Goal: Task Accomplishment & Management: Complete application form

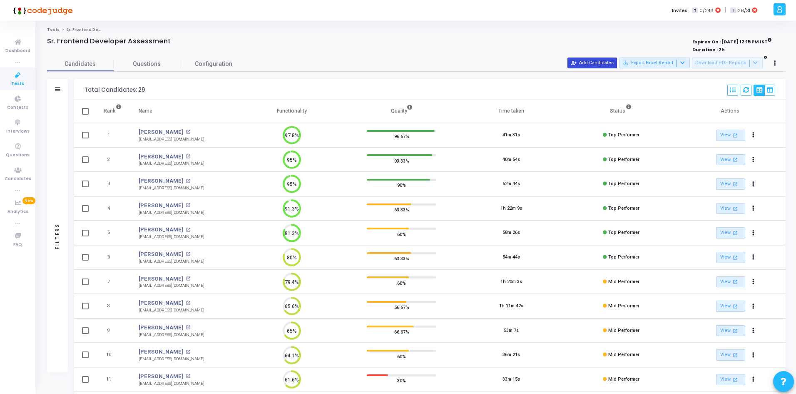
click at [587, 61] on button "person_add_alt Add Candidates" at bounding box center [593, 62] width 50 height 11
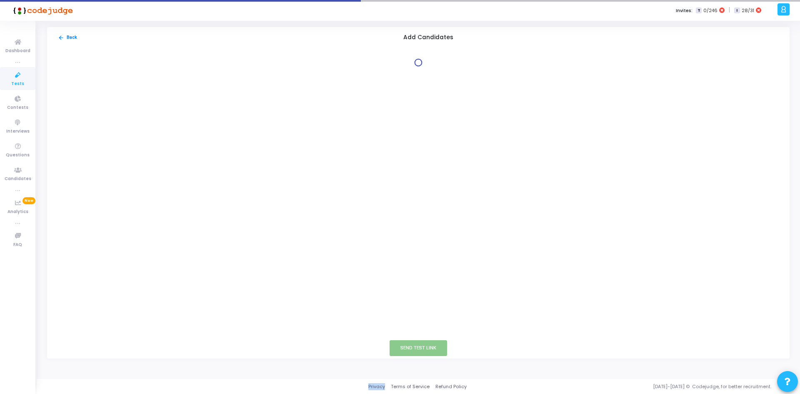
click at [587, 61] on div at bounding box center [418, 62] width 722 height 8
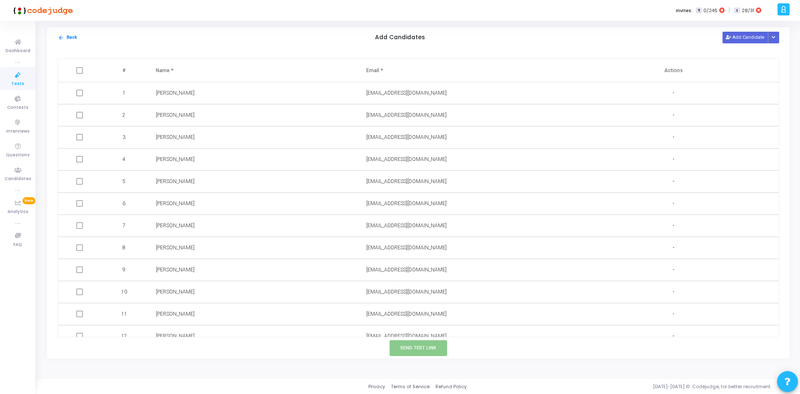
click at [340, 211] on td "Sameer Singal" at bounding box center [252, 203] width 210 height 22
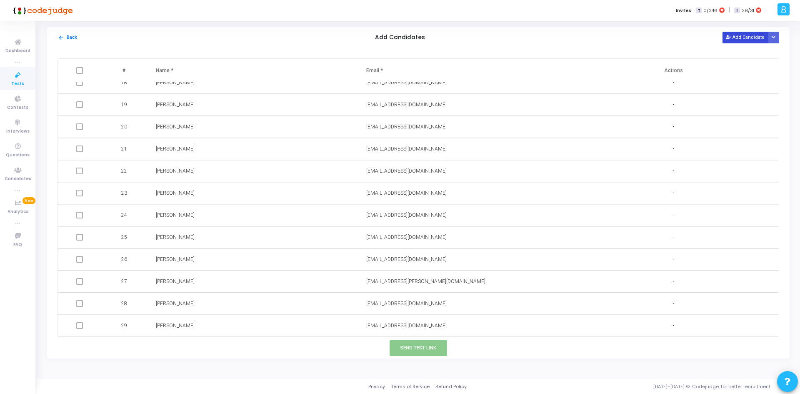
click at [740, 34] on button "Add Candidate" at bounding box center [745, 37] width 46 height 11
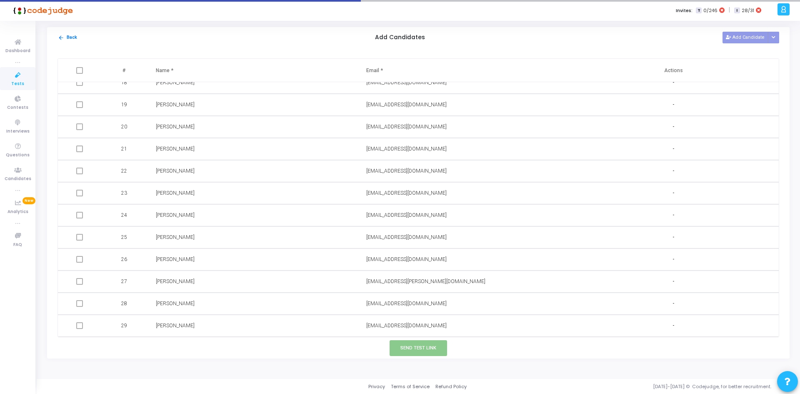
scroll to position [408, 0]
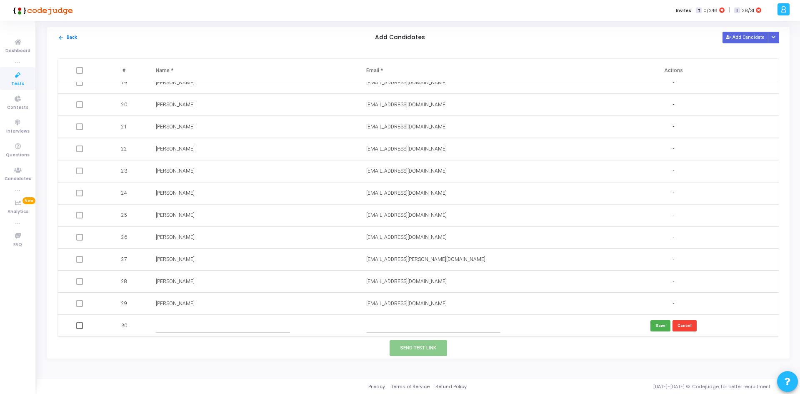
click at [410, 320] on input "text" at bounding box center [433, 326] width 135 height 14
paste input "shubham.cse17@nituk.ac.in"
type input "shubham.cse17@nituk.ac.in"
click at [255, 325] on input "text" at bounding box center [223, 326] width 135 height 14
type input "Shubham"
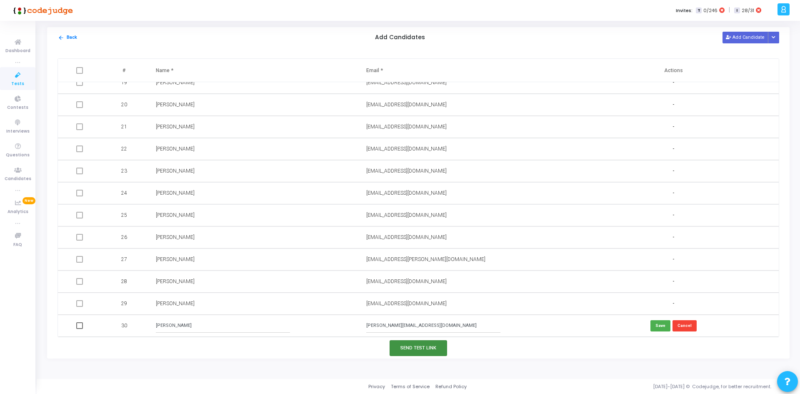
click at [407, 349] on button "Send Test Link" at bounding box center [417, 347] width 57 height 15
click at [438, 347] on button "Send Test Link" at bounding box center [417, 347] width 57 height 15
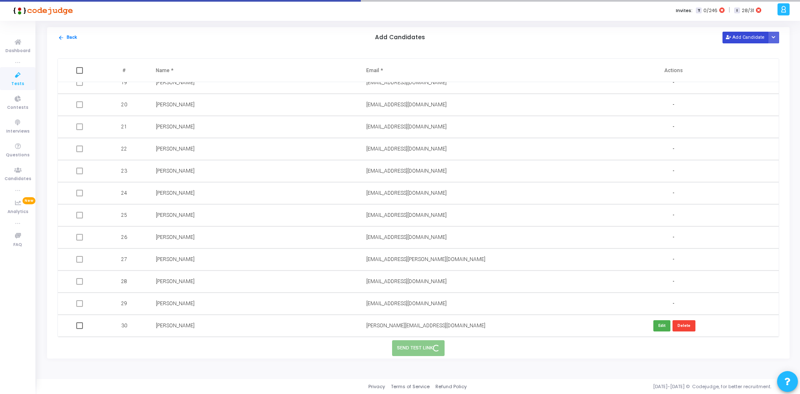
click at [744, 32] on button "Add Candidate" at bounding box center [745, 37] width 46 height 11
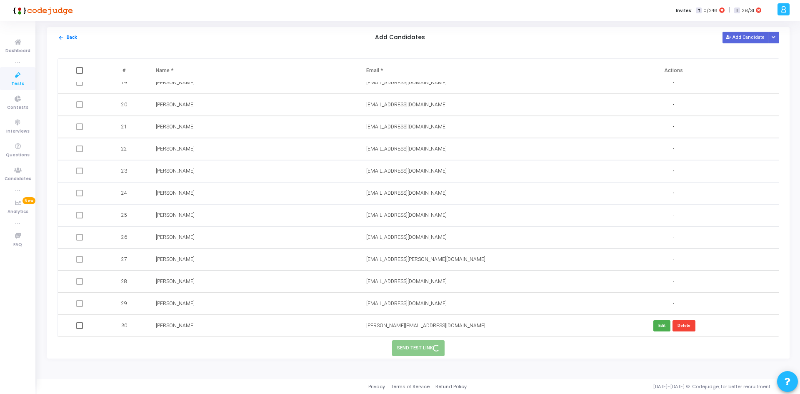
click at [473, 137] on td "gagands2497@gmail.com" at bounding box center [463, 127] width 210 height 22
click at [747, 35] on button "Add Candidate" at bounding box center [745, 37] width 46 height 11
click at [658, 322] on button "Edit" at bounding box center [661, 325] width 17 height 11
click at [432, 348] on button "Send Test Link" at bounding box center [417, 347] width 57 height 15
